Goal: Information Seeking & Learning: Learn about a topic

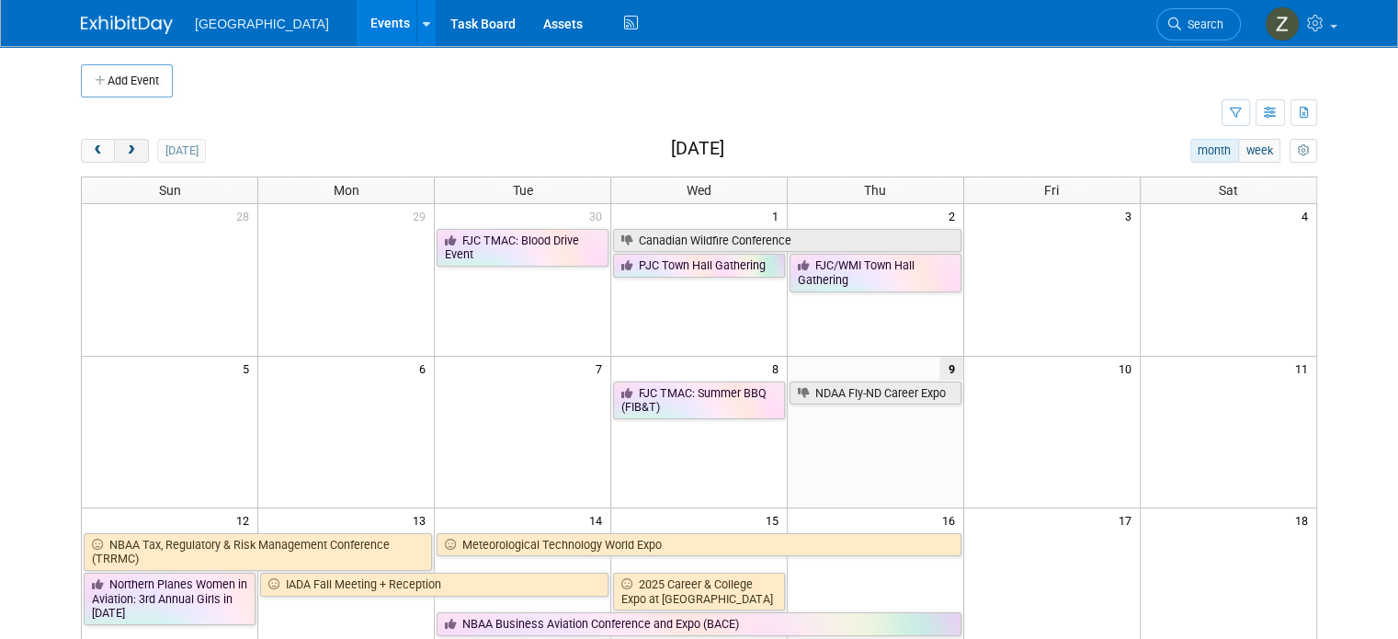
click at [121, 157] on button "next" at bounding box center [131, 151] width 34 height 24
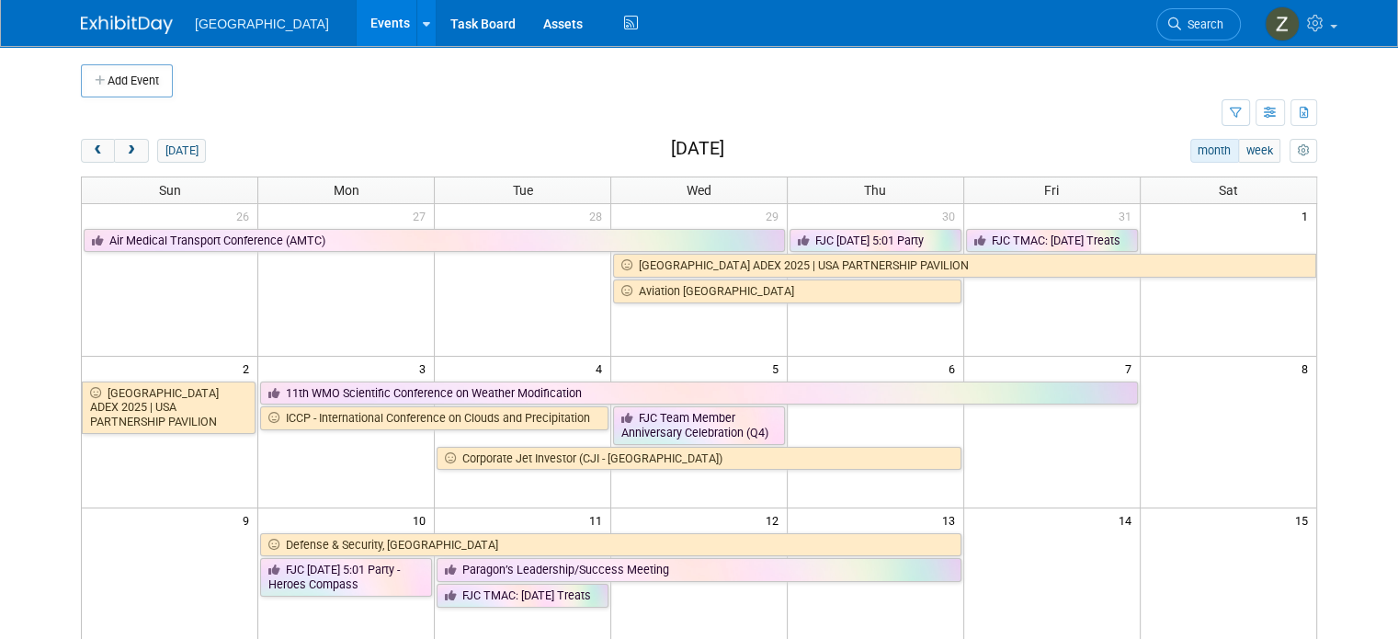
scroll to position [47, 0]
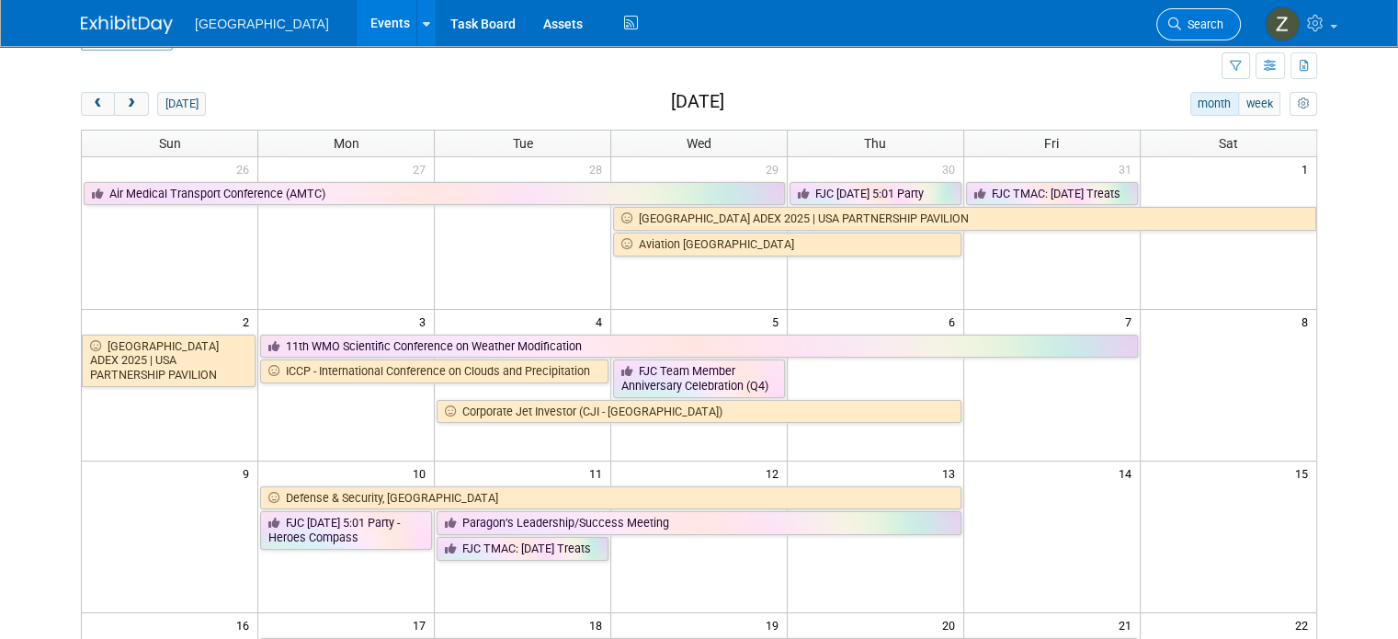
click at [1195, 11] on link "Search" at bounding box center [1198, 24] width 85 height 32
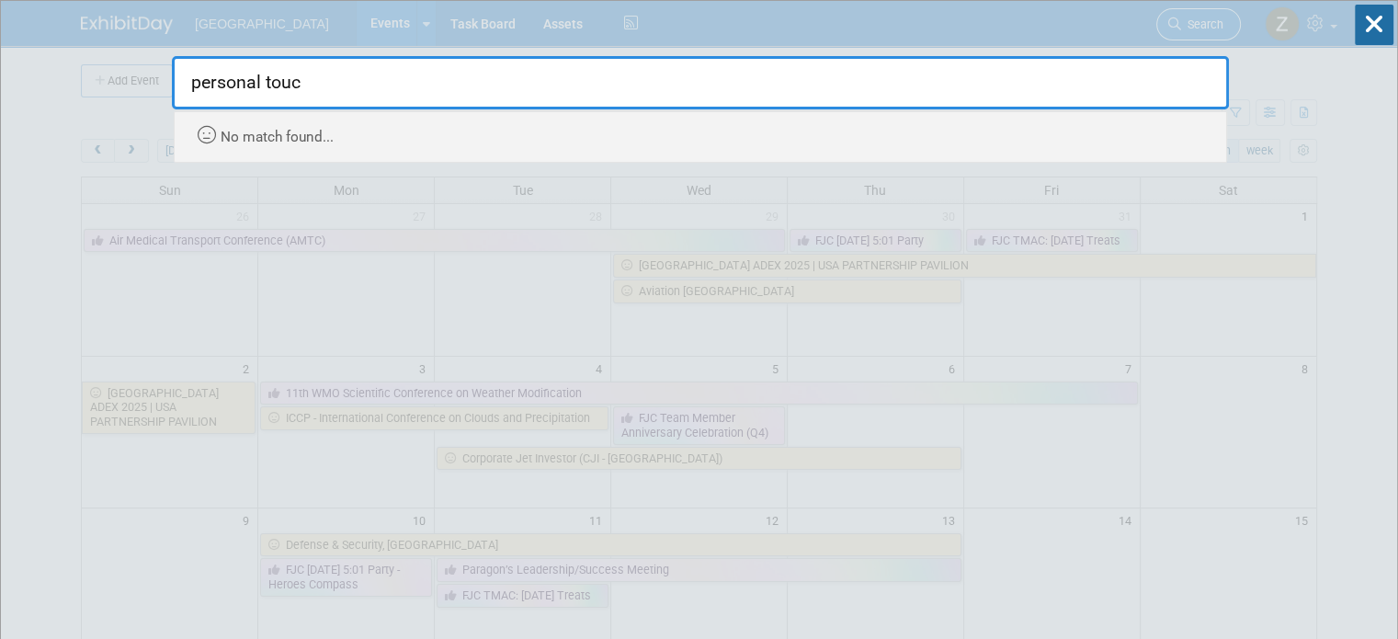
type input "personal touch"
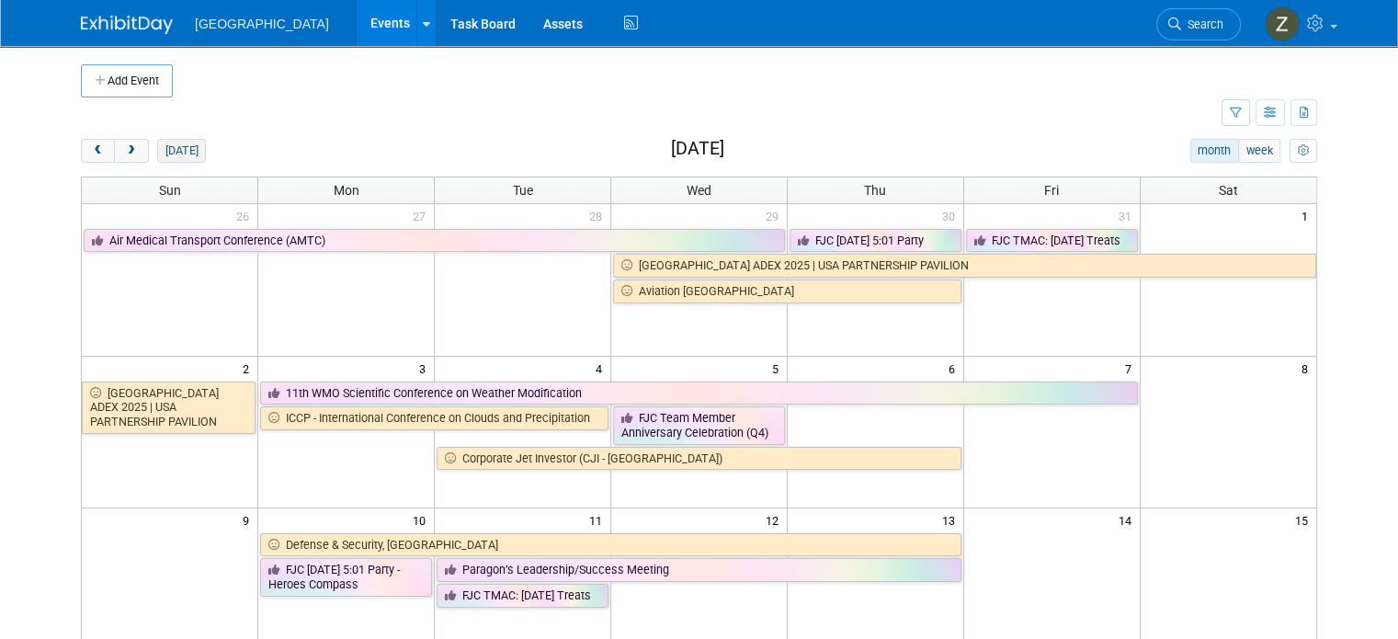
click at [165, 160] on button "today" at bounding box center [181, 151] width 49 height 24
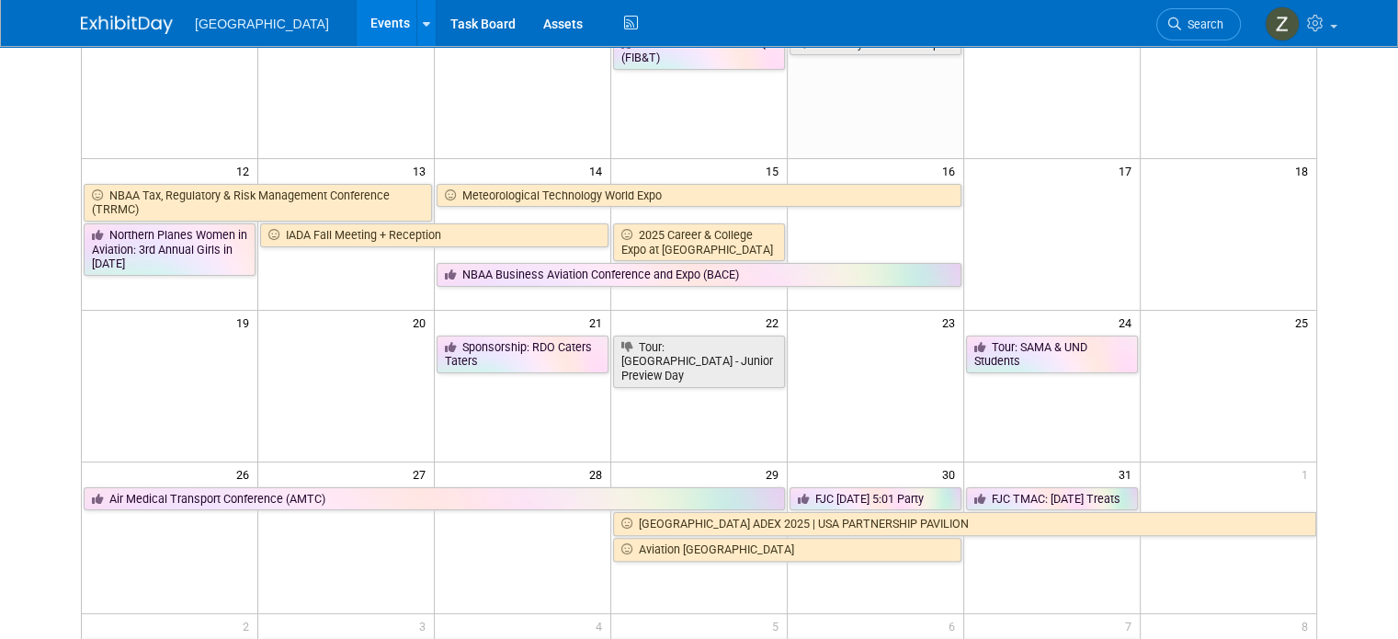
scroll to position [348, 0]
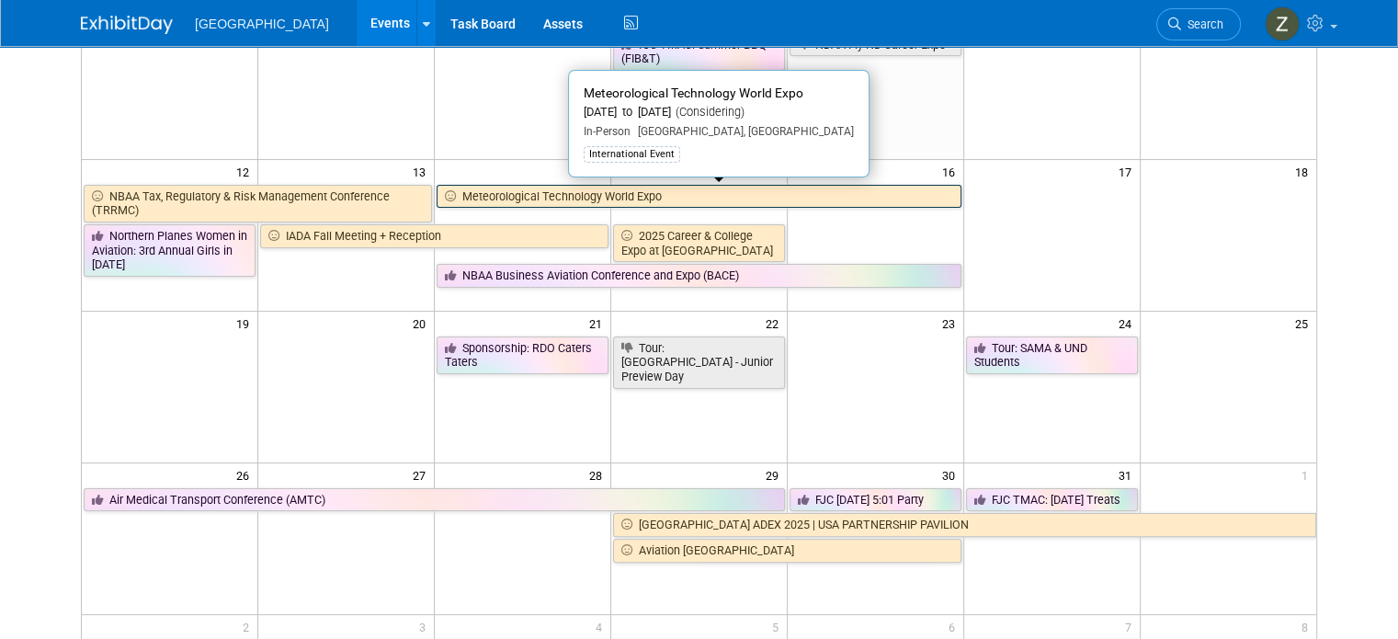
click at [484, 185] on link "Meteorological Technology World Expo" at bounding box center [699, 197] width 525 height 24
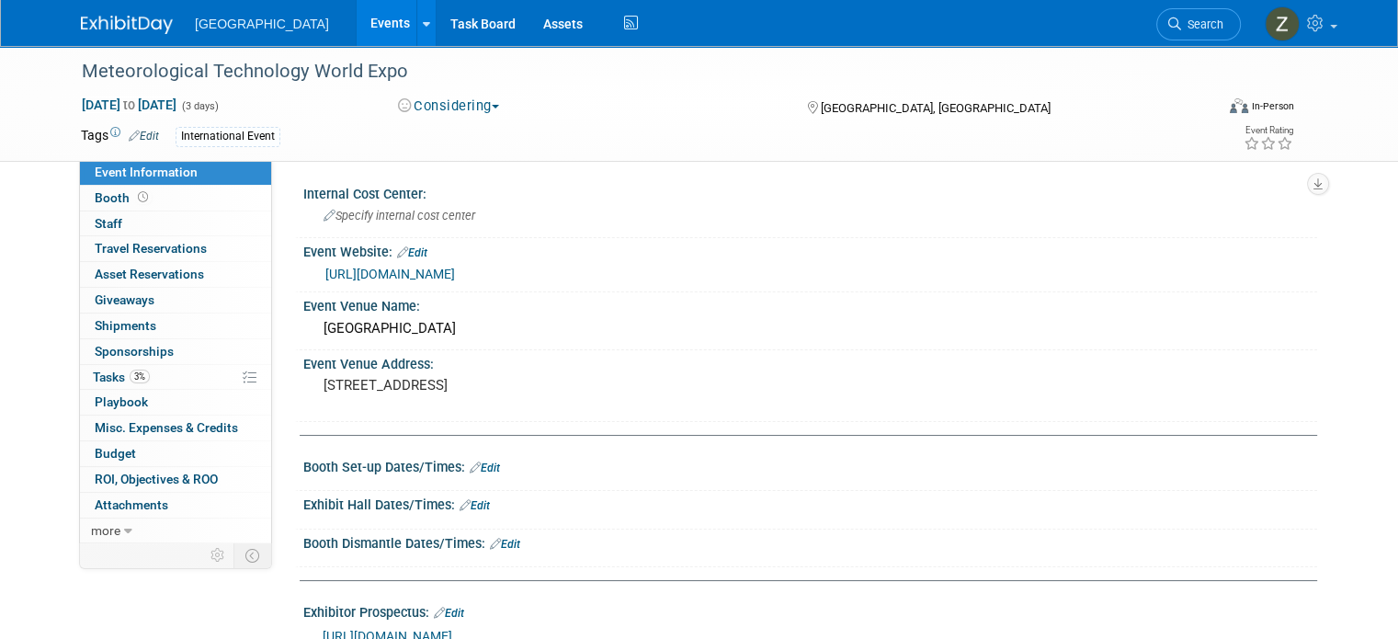
click at [493, 113] on button "Considering" at bounding box center [449, 106] width 115 height 19
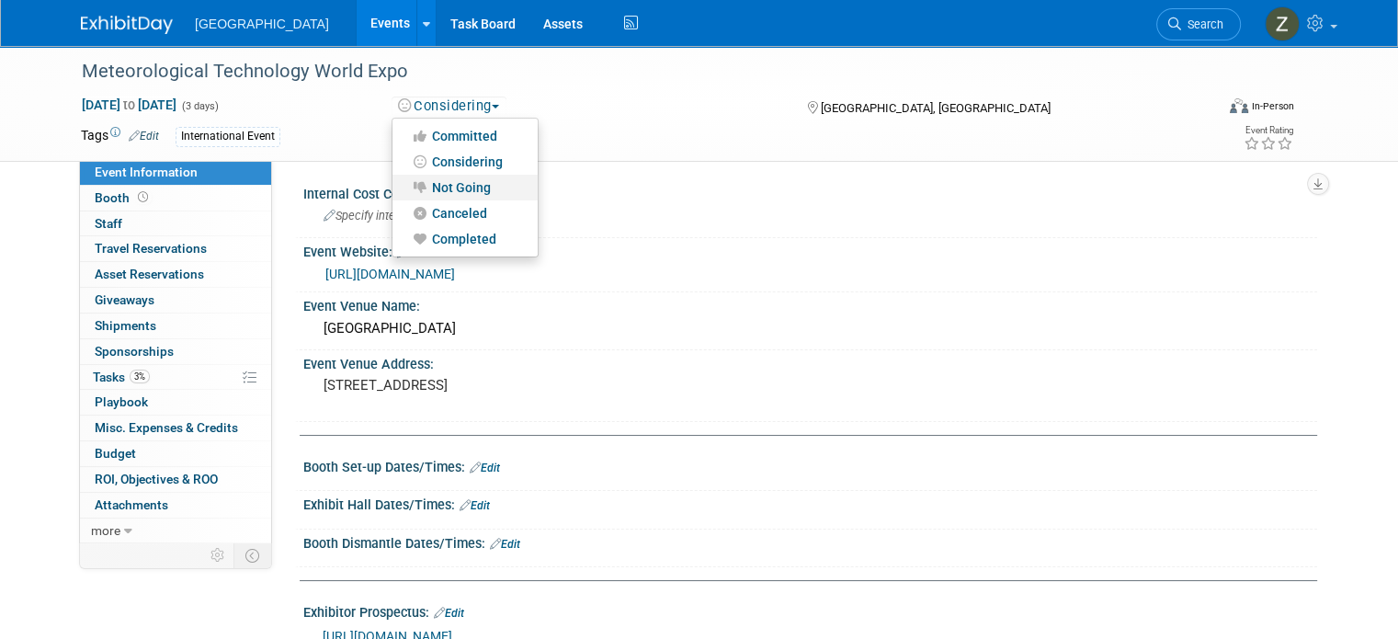
click at [484, 193] on link "Not Going" at bounding box center [465, 188] width 145 height 26
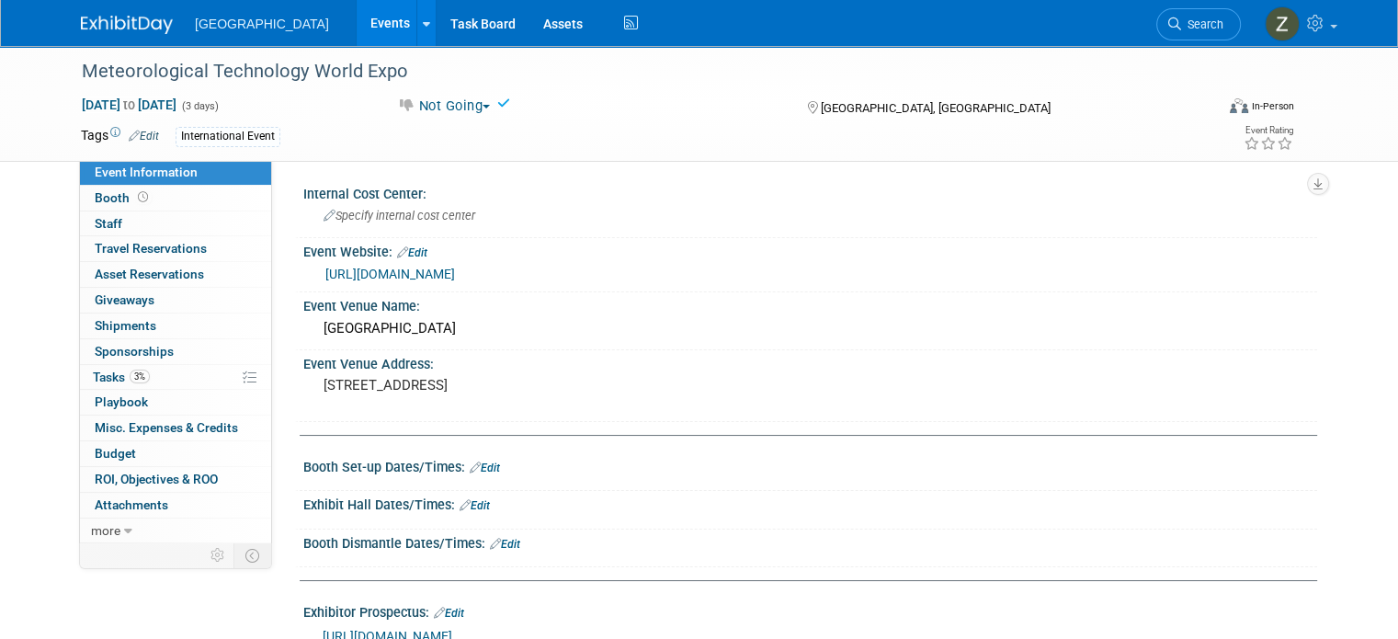
click at [357, 28] on link "Events" at bounding box center [390, 23] width 67 height 46
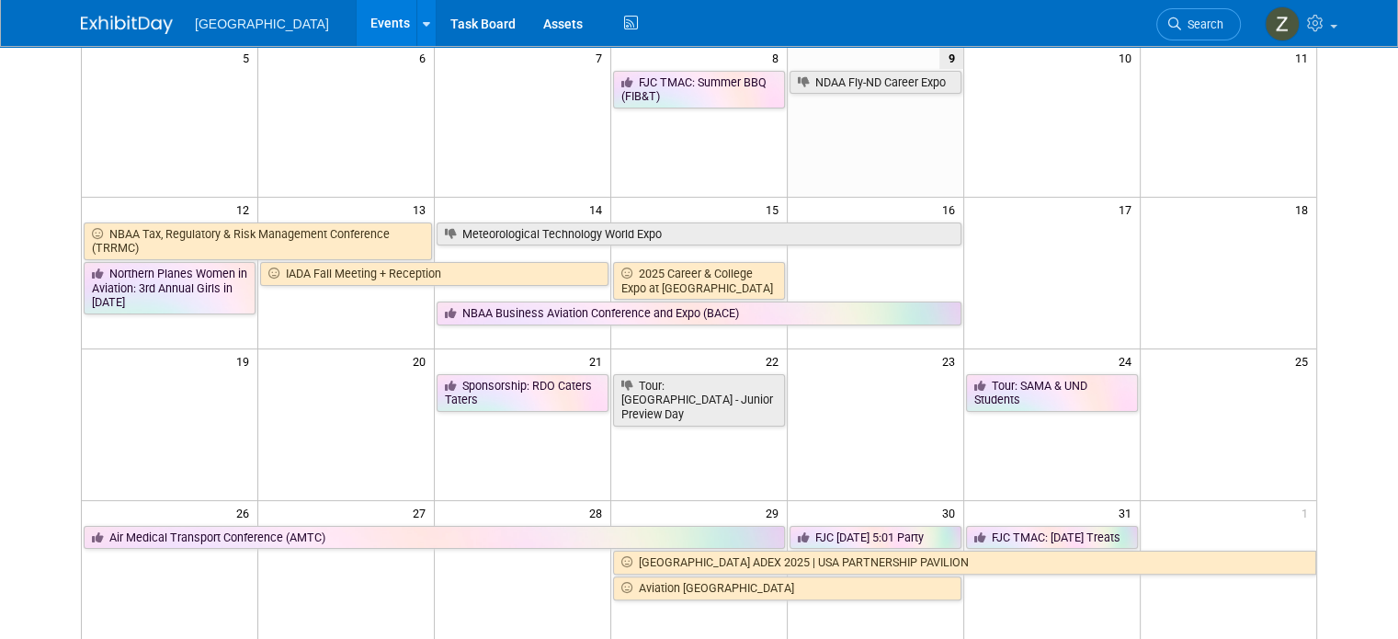
scroll to position [311, 0]
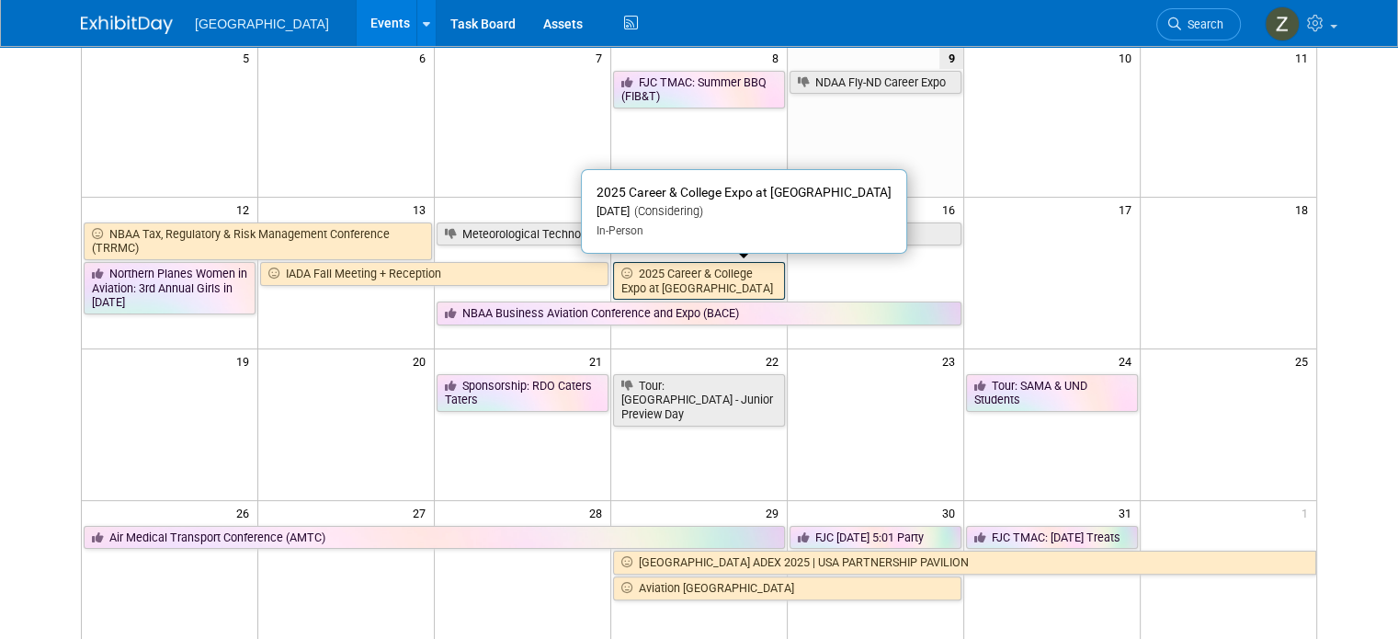
click at [711, 274] on link "2025 Career & College Expo at [GEOGRAPHIC_DATA]" at bounding box center [699, 281] width 172 height 38
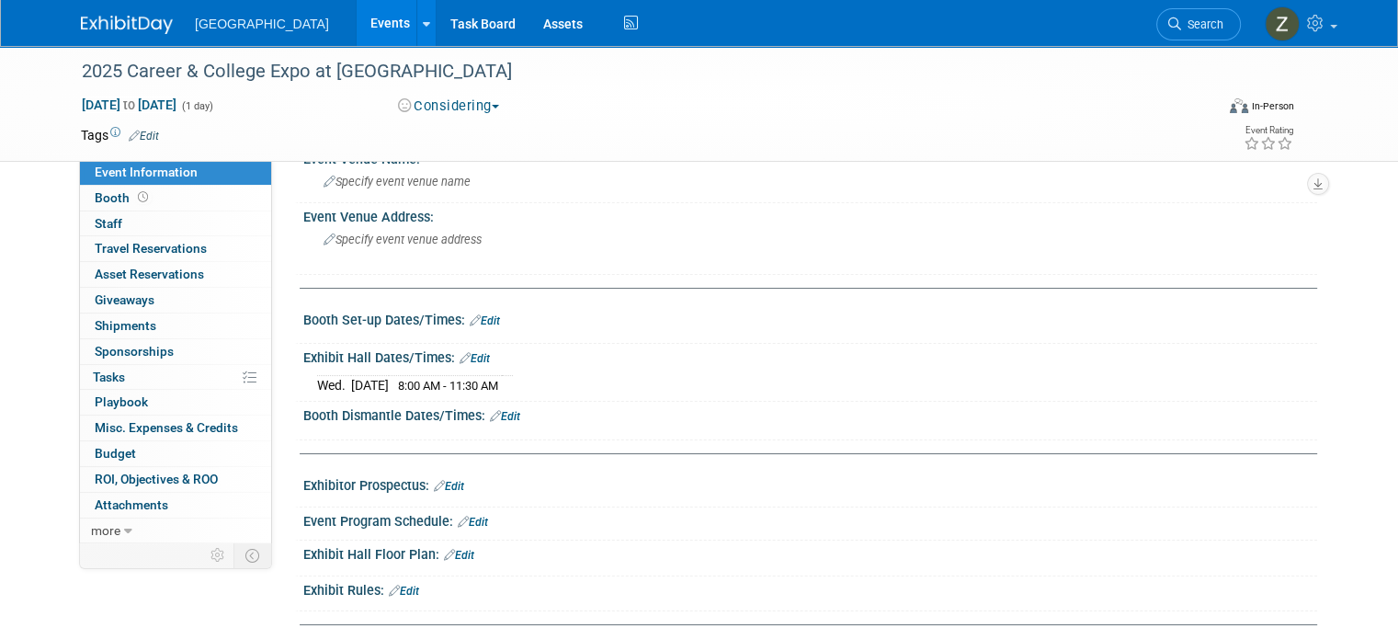
scroll to position [147, 0]
click at [357, 36] on link "Events" at bounding box center [390, 23] width 67 height 46
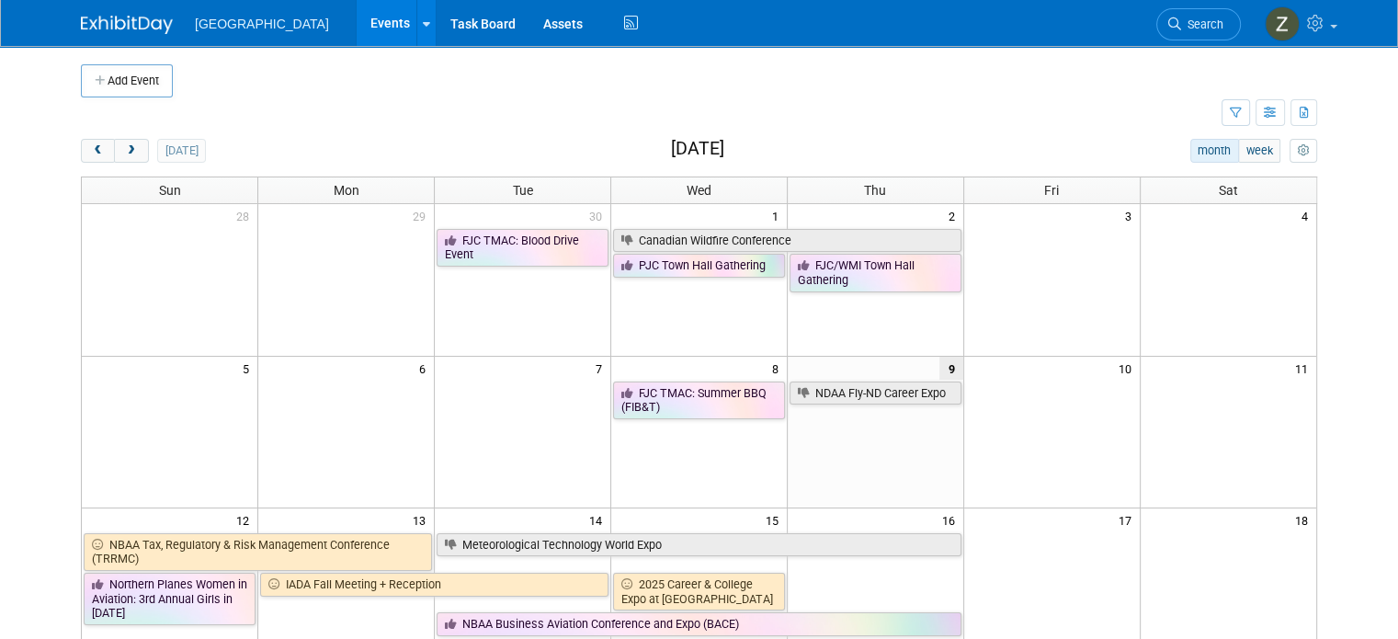
scroll to position [143, 0]
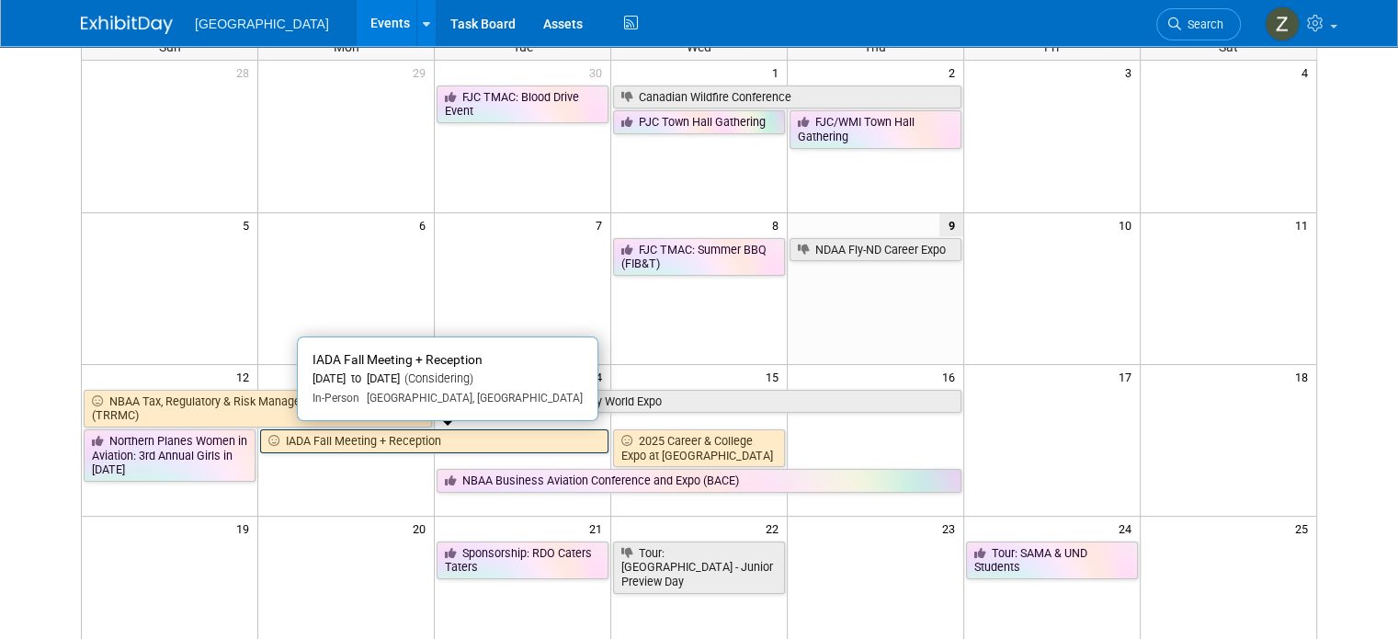
click at [341, 443] on link "IADA Fall Meeting + Reception" at bounding box center [434, 441] width 348 height 24
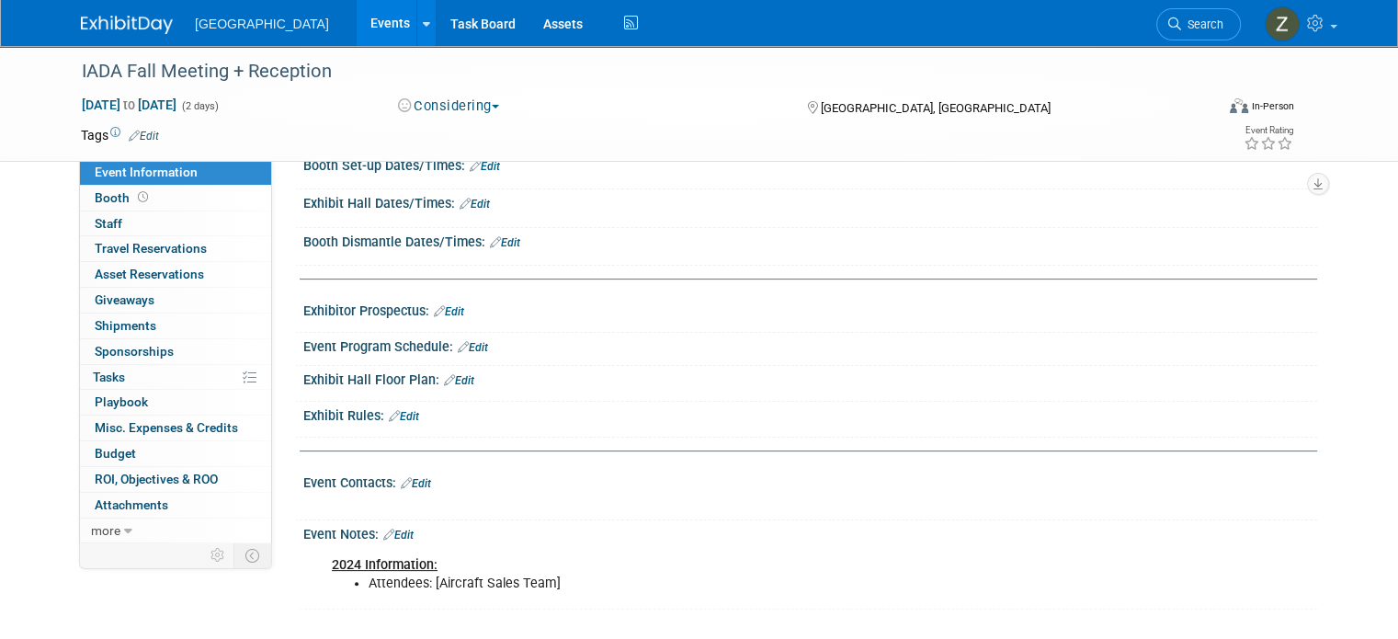
scroll to position [301, 0]
click at [129, 521] on link "more" at bounding box center [175, 530] width 191 height 25
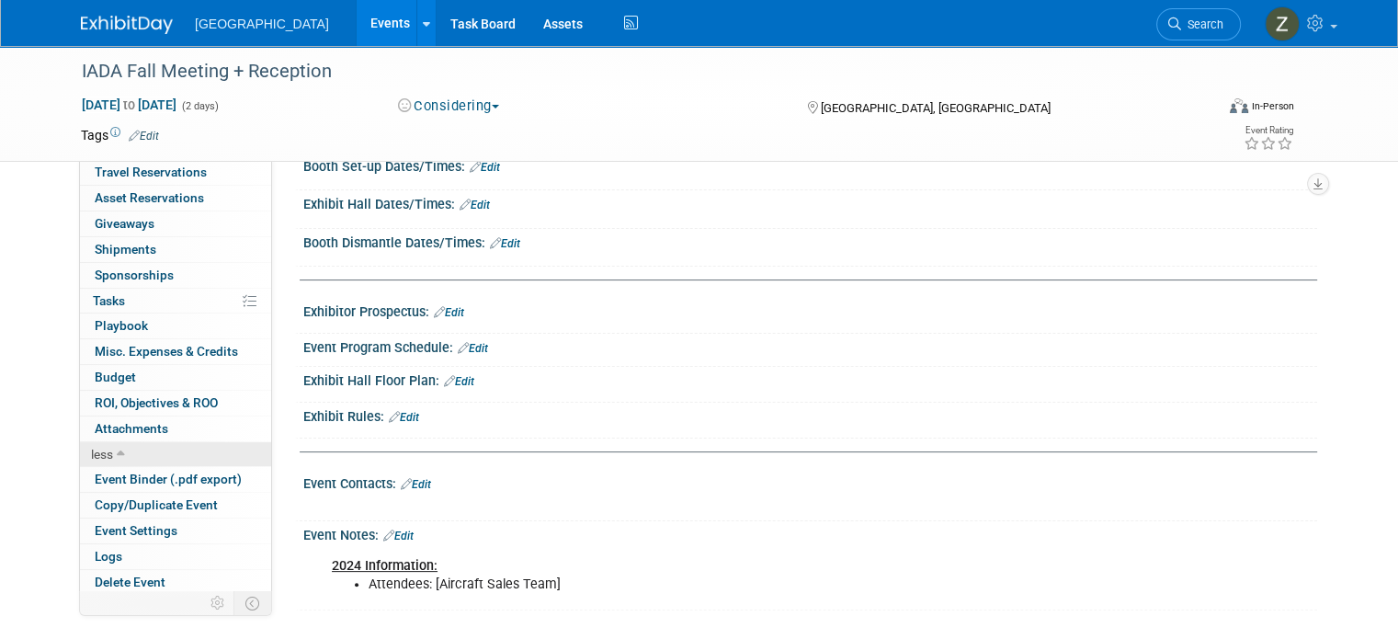
scroll to position [76, 0]
click at [122, 552] on link "Logs" at bounding box center [175, 556] width 191 height 25
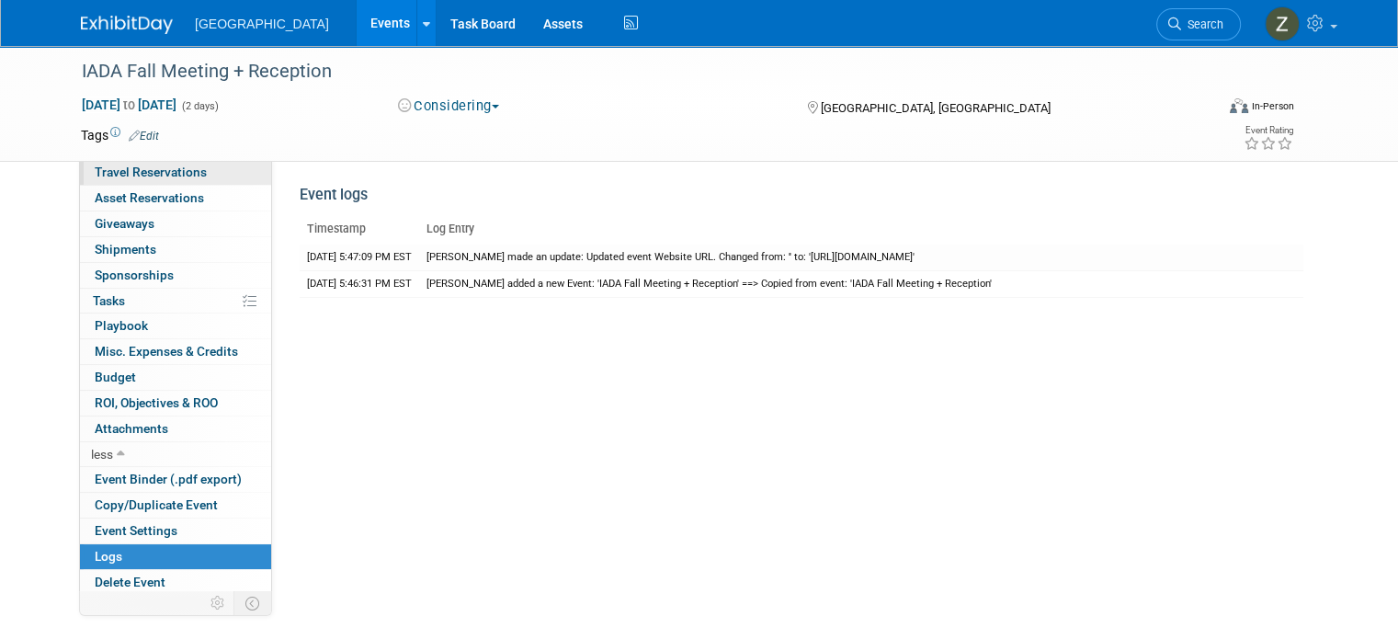
click at [139, 175] on span "Travel Reservations 0" at bounding box center [151, 172] width 112 height 15
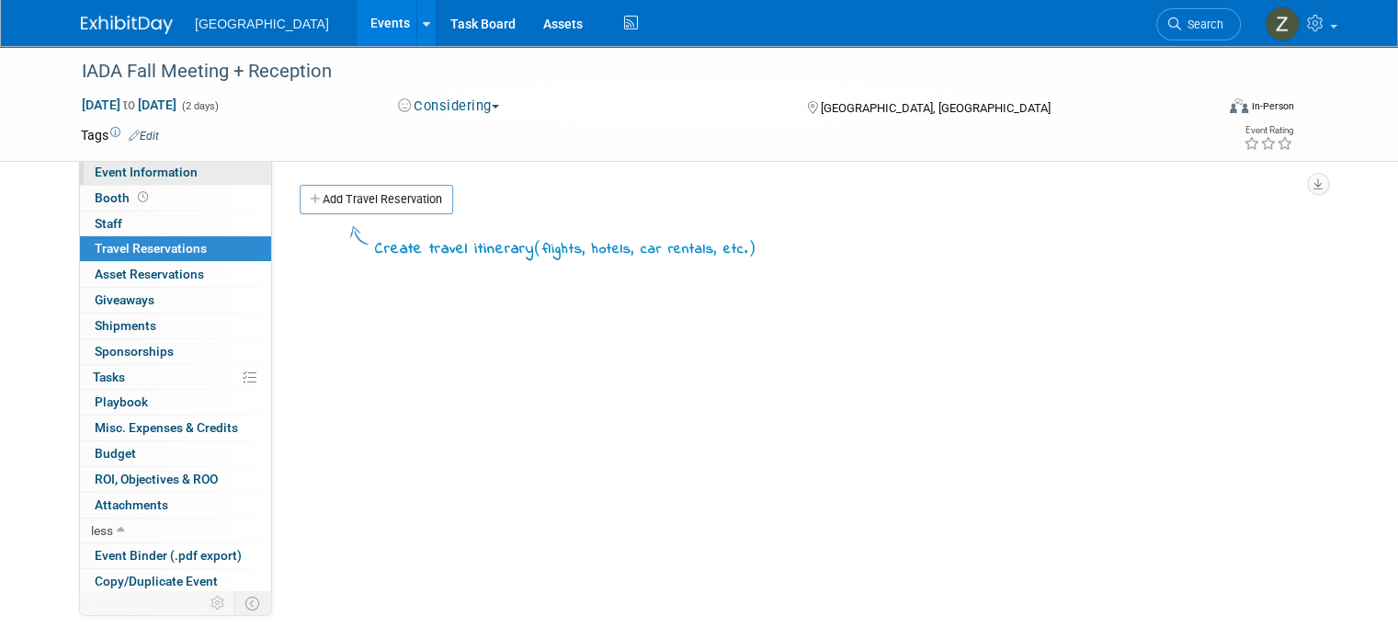
click at [143, 176] on span "Event Information" at bounding box center [146, 172] width 103 height 15
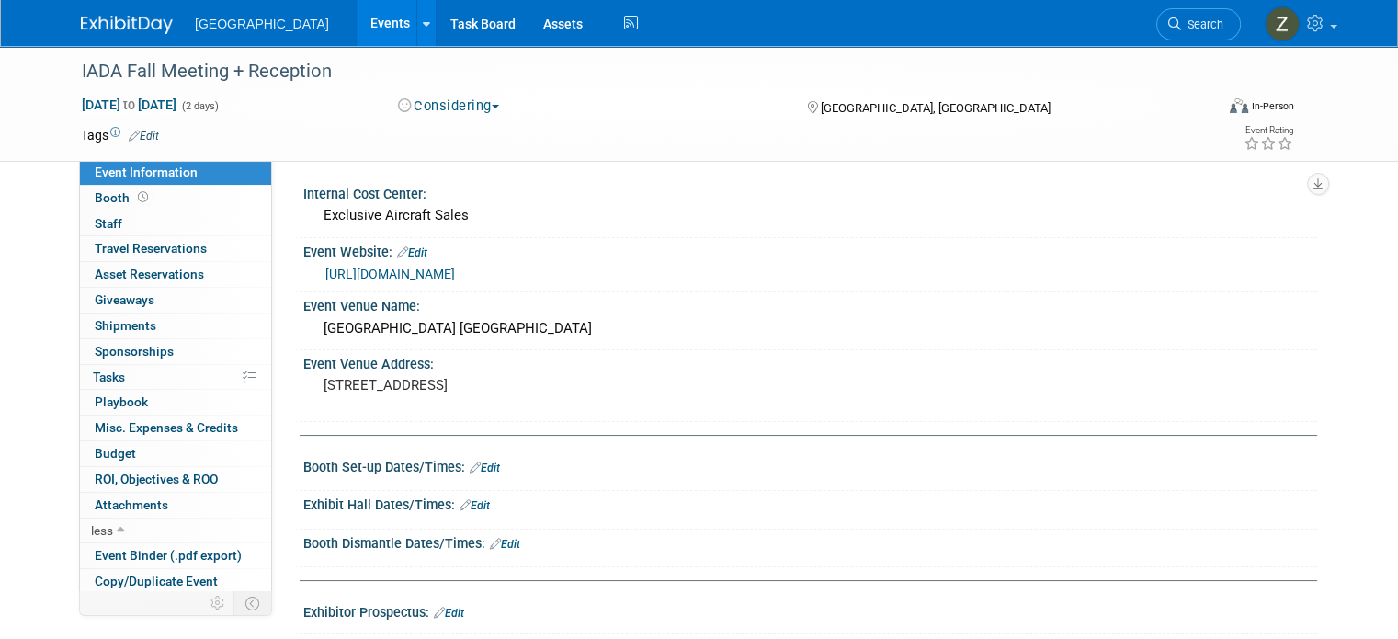
click at [357, 18] on link "Events" at bounding box center [390, 23] width 67 height 46
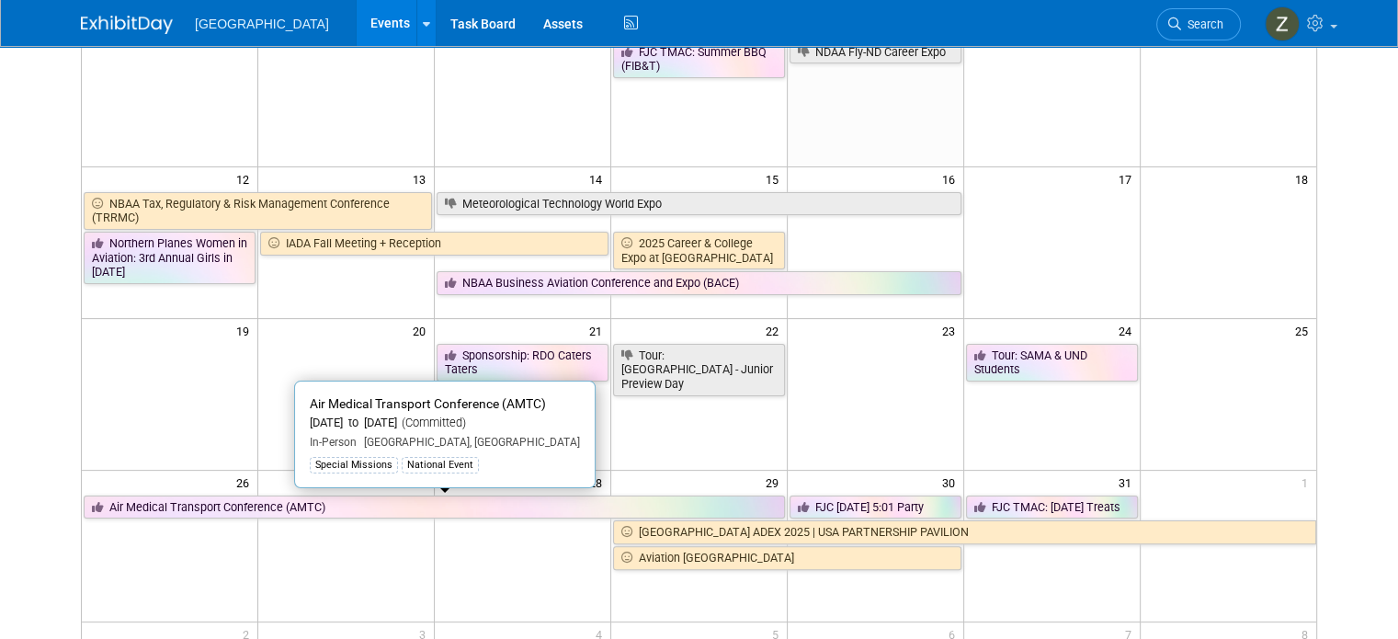
scroll to position [363, 0]
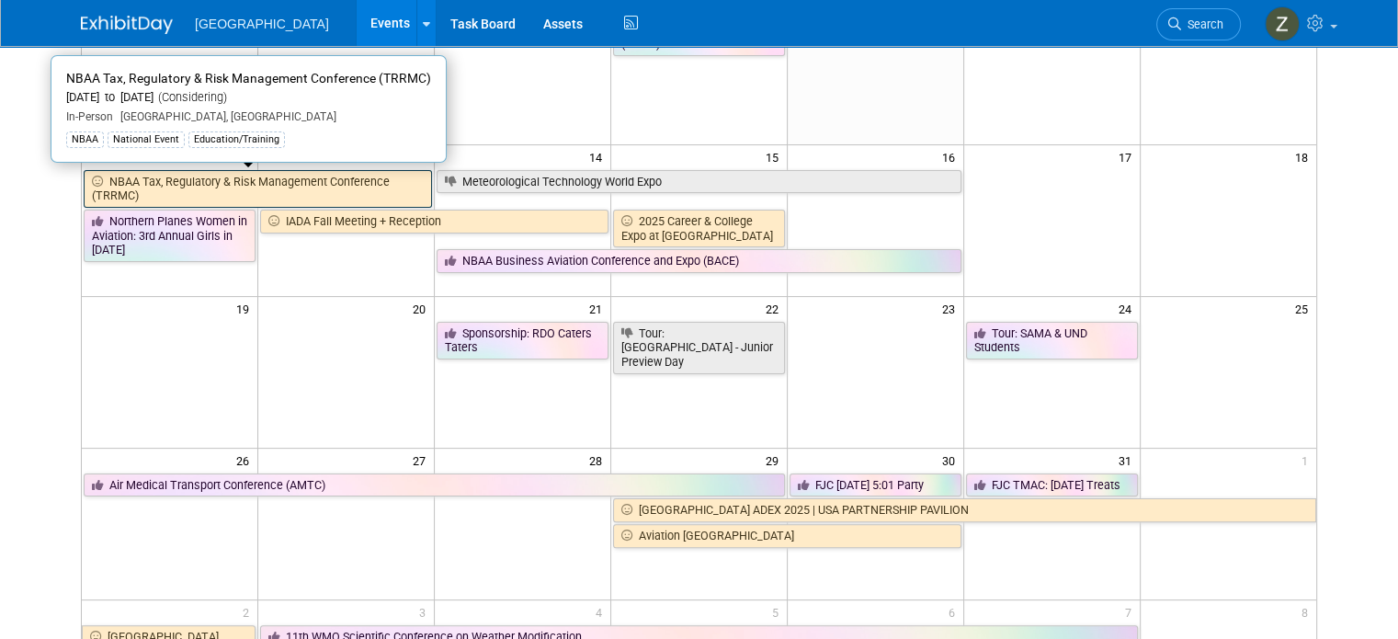
click at [257, 176] on link "NBAA Tax, Regulatory & Risk Management Conference (TRRMC)" at bounding box center [258, 189] width 348 height 38
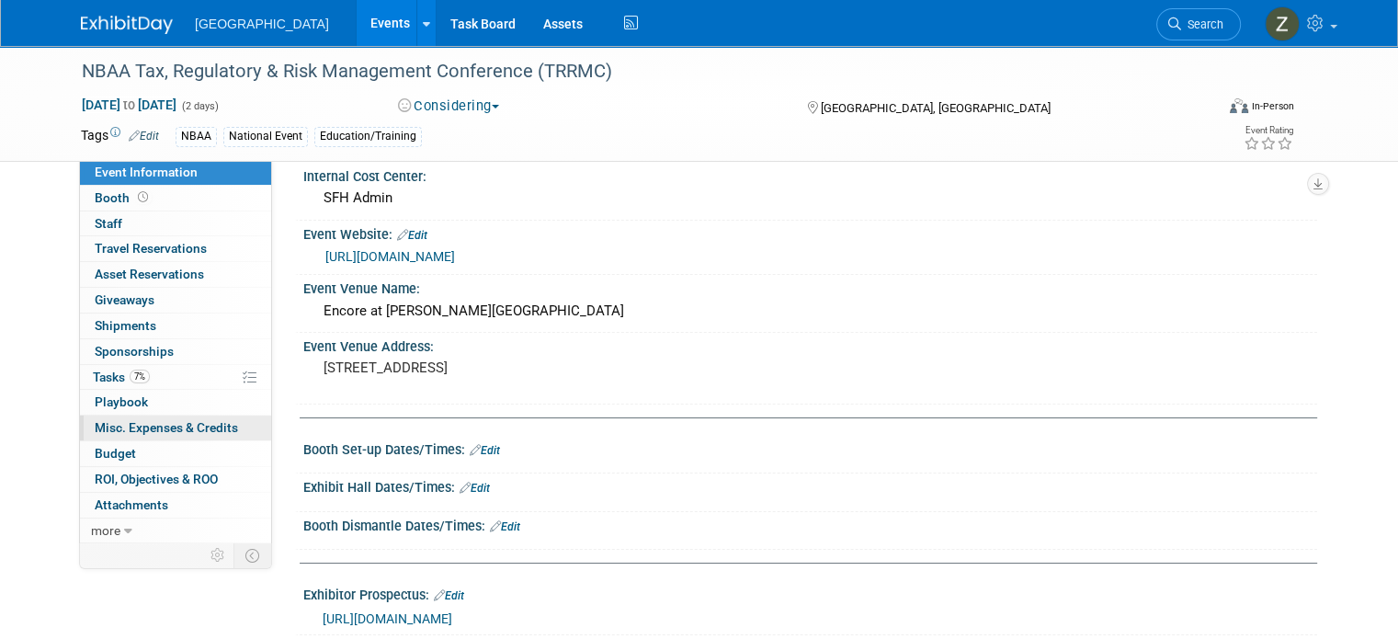
scroll to position [18, 0]
click at [156, 518] on link "more" at bounding box center [175, 530] width 191 height 25
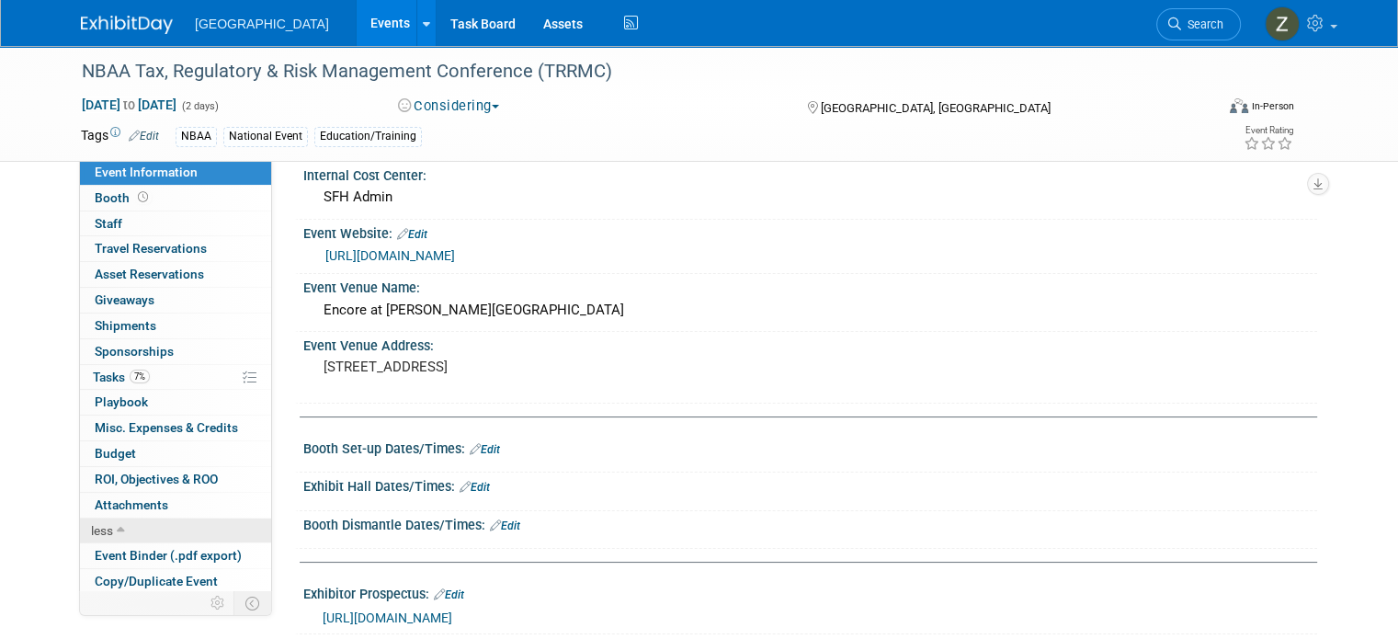
scroll to position [76, 0]
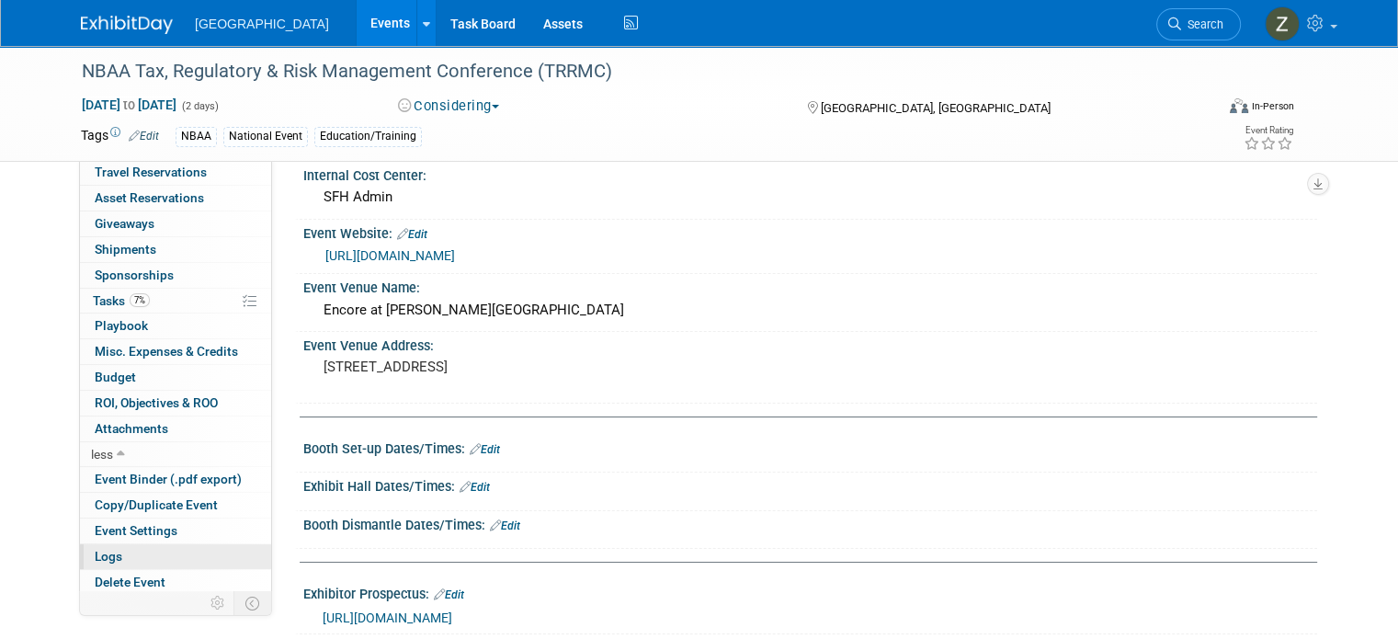
click at [152, 544] on link "Logs" at bounding box center [175, 556] width 191 height 25
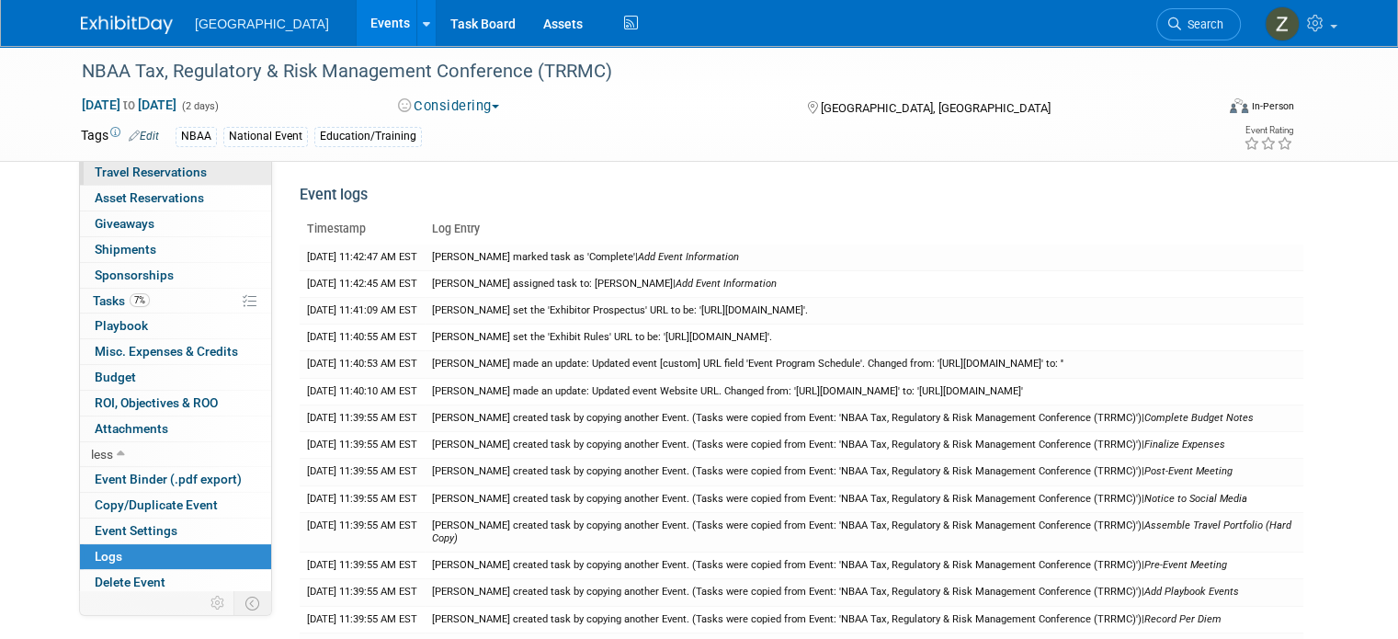
scroll to position [0, 0]
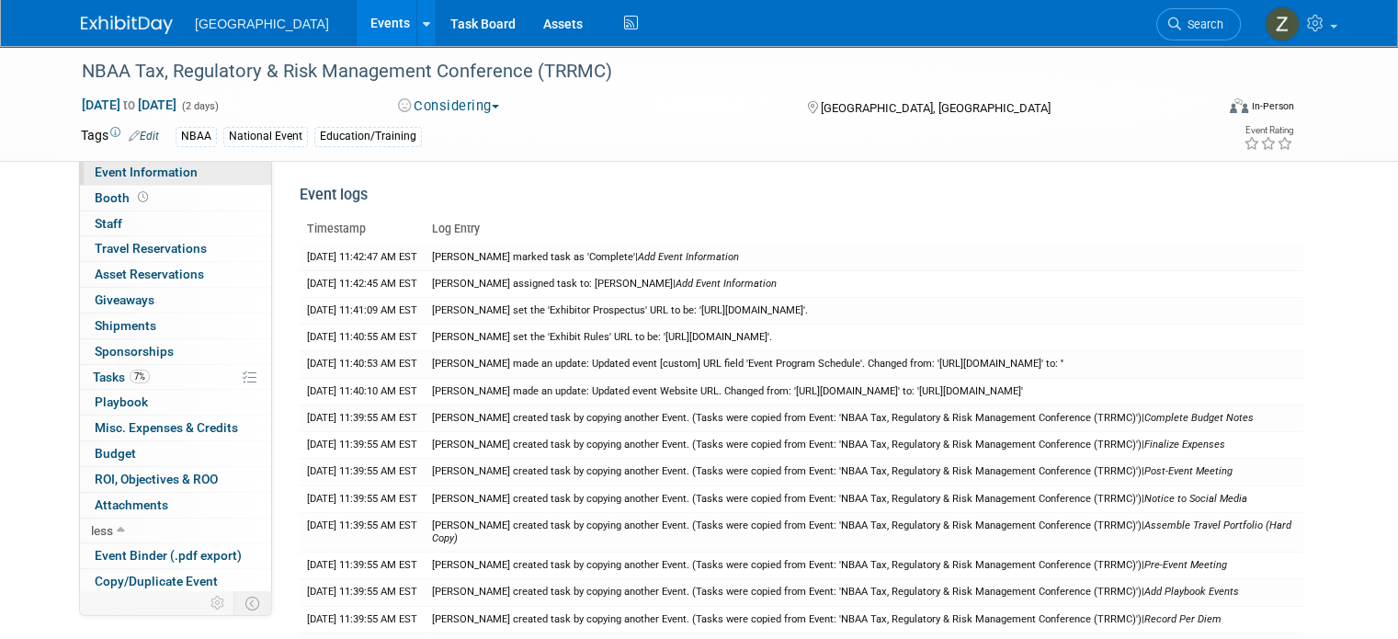
click at [176, 179] on span "Event Information" at bounding box center [146, 172] width 103 height 15
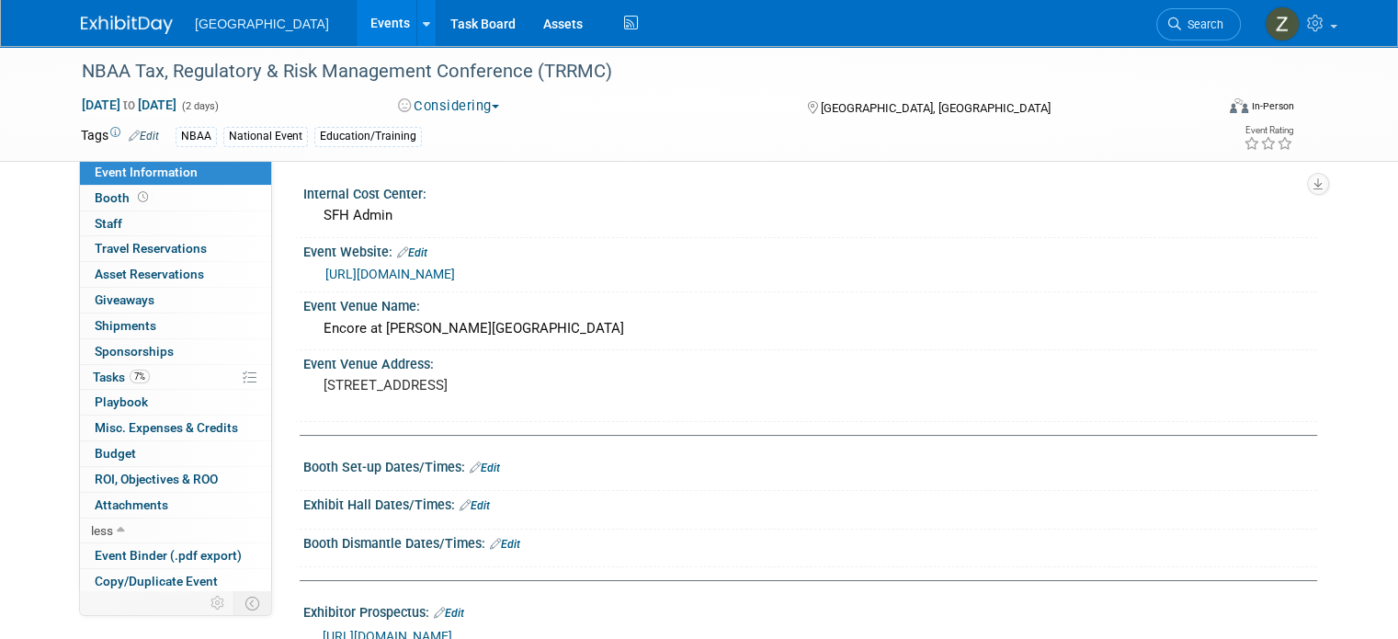
click at [357, 29] on link "Events" at bounding box center [390, 23] width 67 height 46
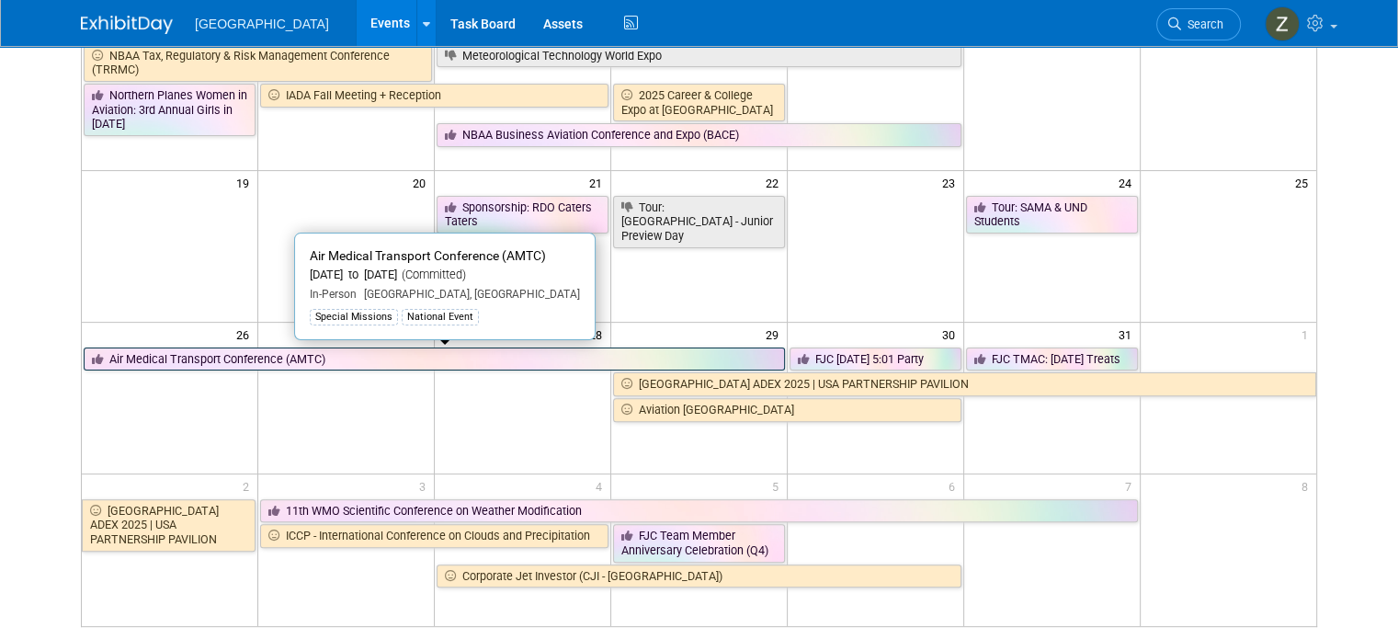
scroll to position [246, 0]
